Goal: Find specific page/section: Find specific page/section

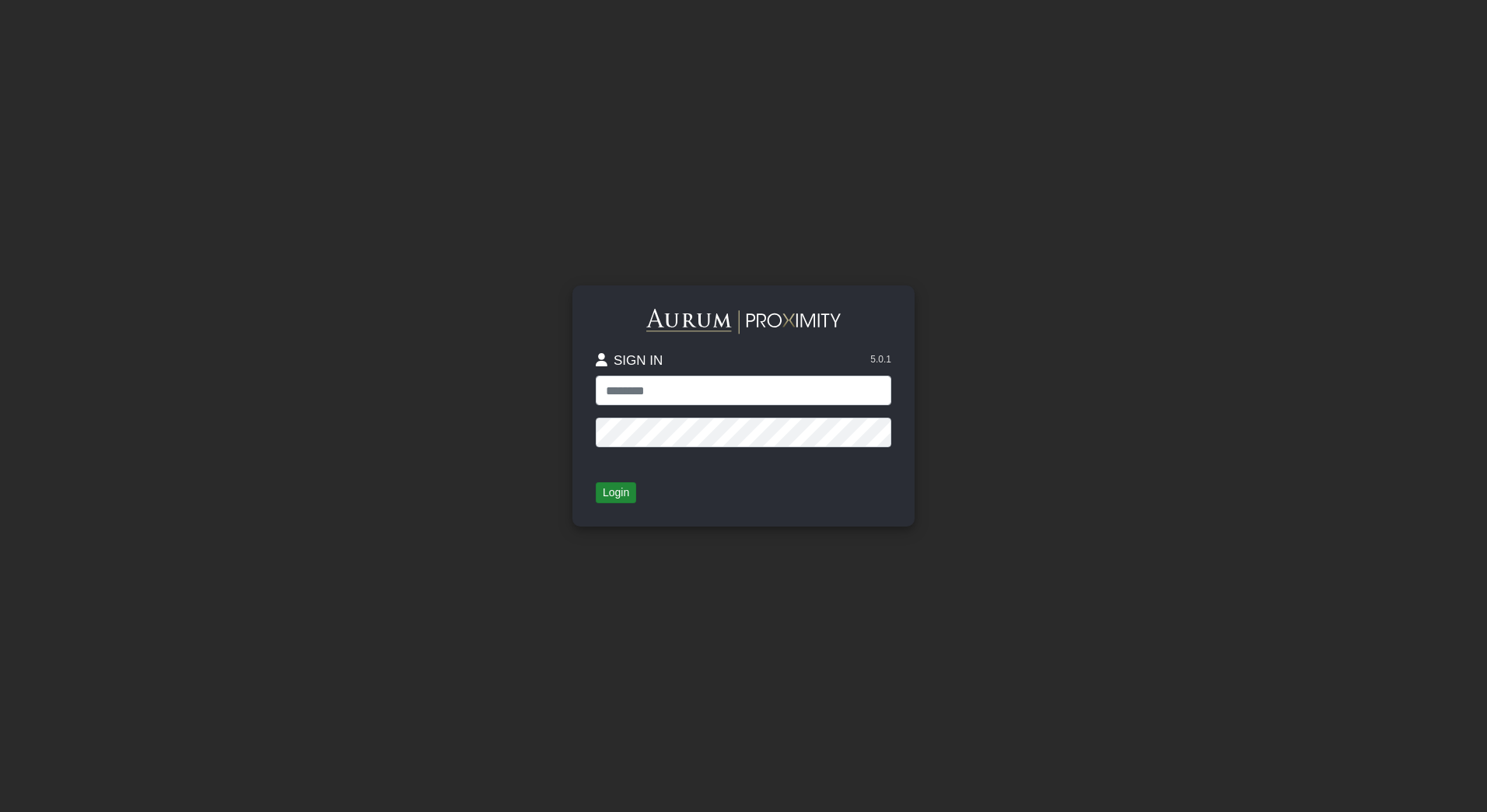
type input "**********"
click at [611, 501] on button "Login" at bounding box center [616, 493] width 40 height 22
